Goal: Information Seeking & Learning: Find specific fact

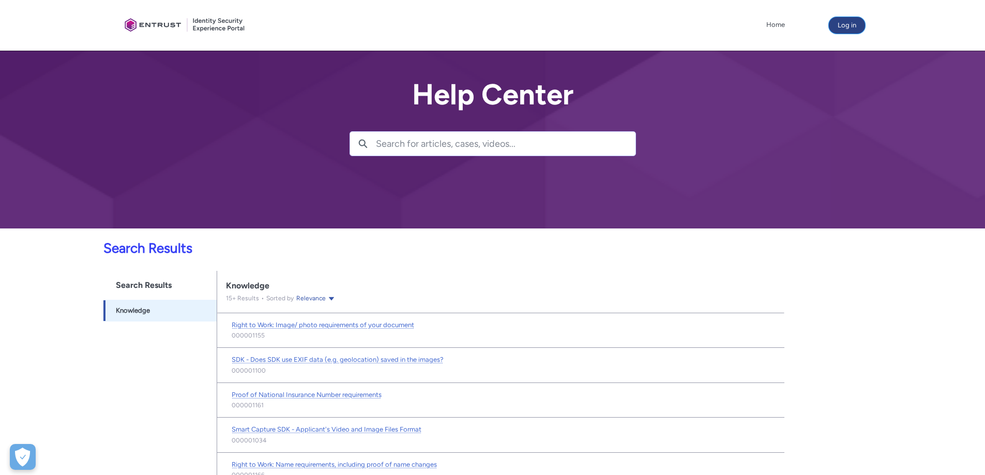
click at [842, 25] on button "Log in" at bounding box center [847, 25] width 36 height 17
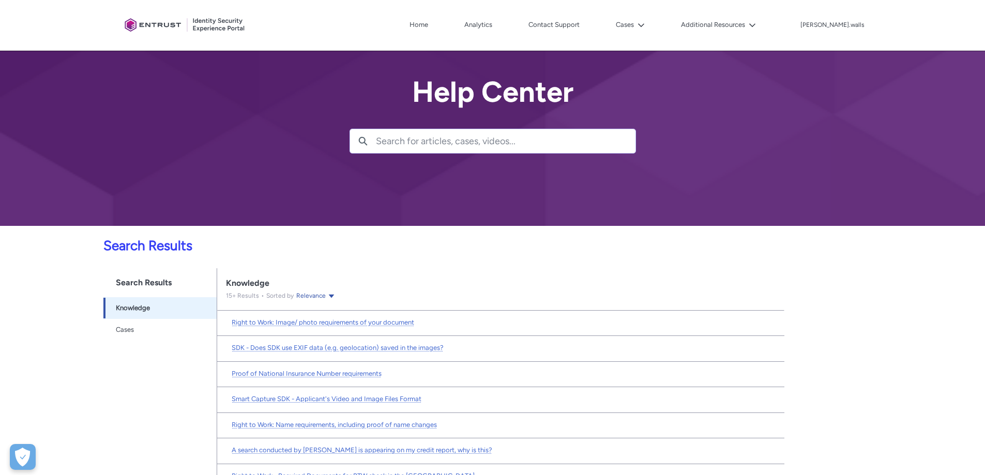
click at [507, 146] on input "Search for articles, cases, videos..." at bounding box center [506, 141] width 260 height 24
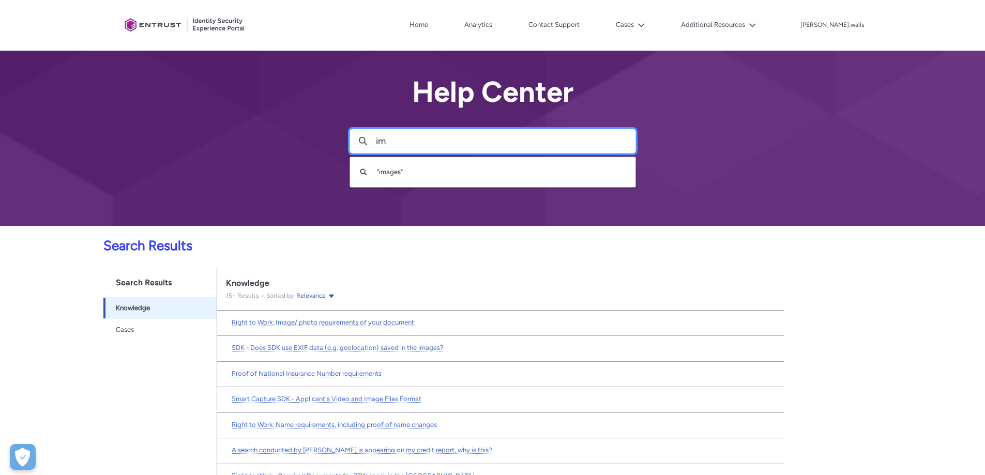
type input "i"
type input "licence images not displaying"
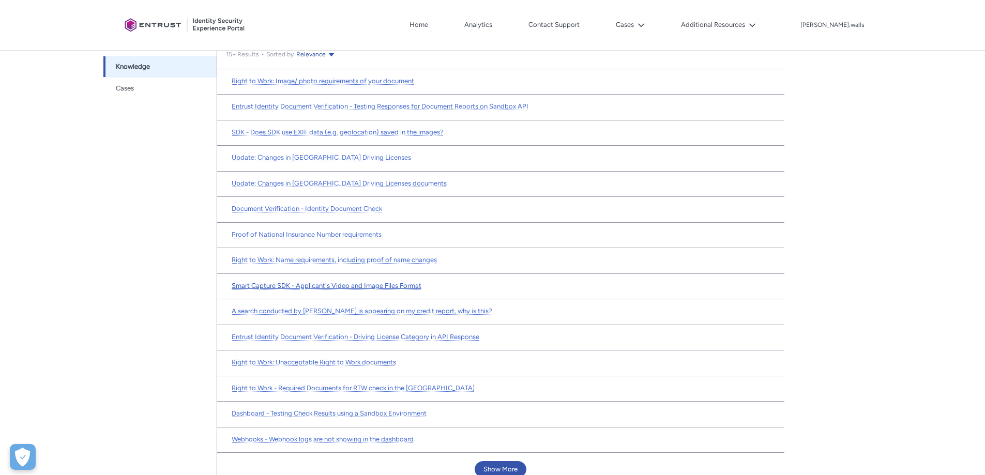
scroll to position [261, 0]
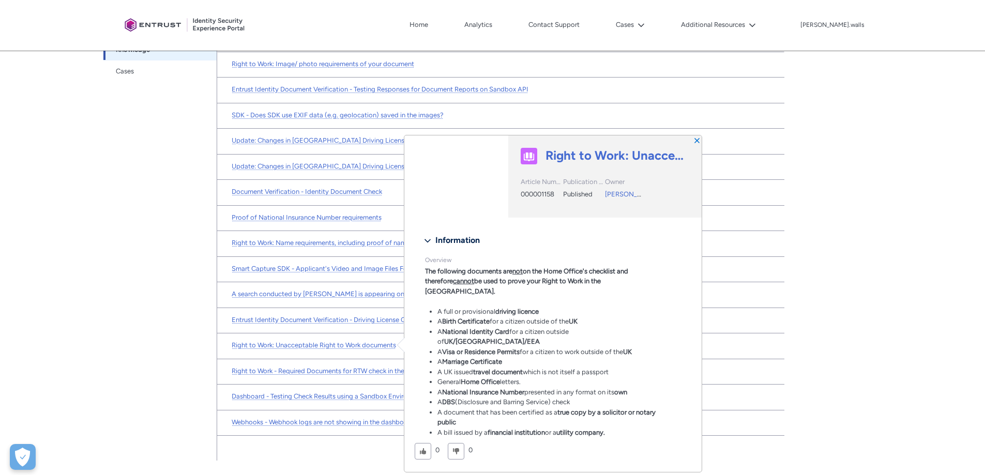
click at [156, 341] on div "Search Results Searchable objects from navigation bar Knowledge -1 Cases -1" at bounding box center [159, 235] width 113 height 451
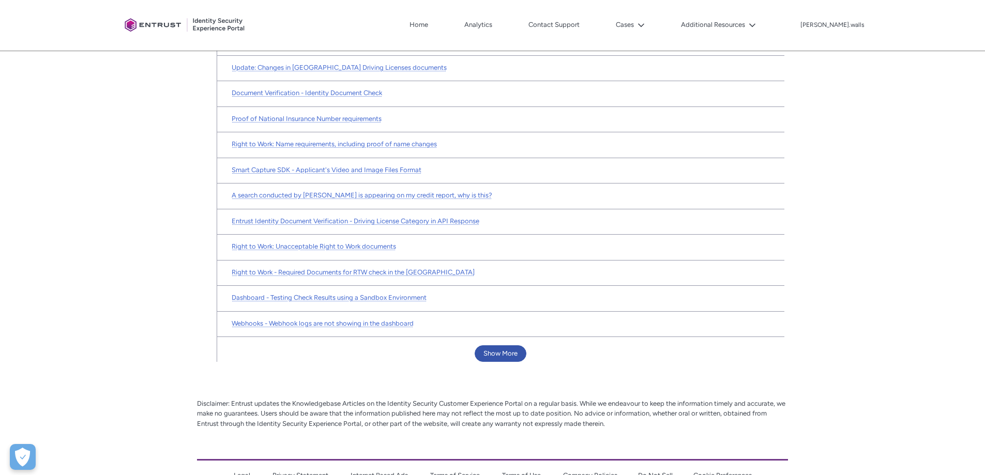
scroll to position [365, 0]
